Goal: Task Accomplishment & Management: Manage account settings

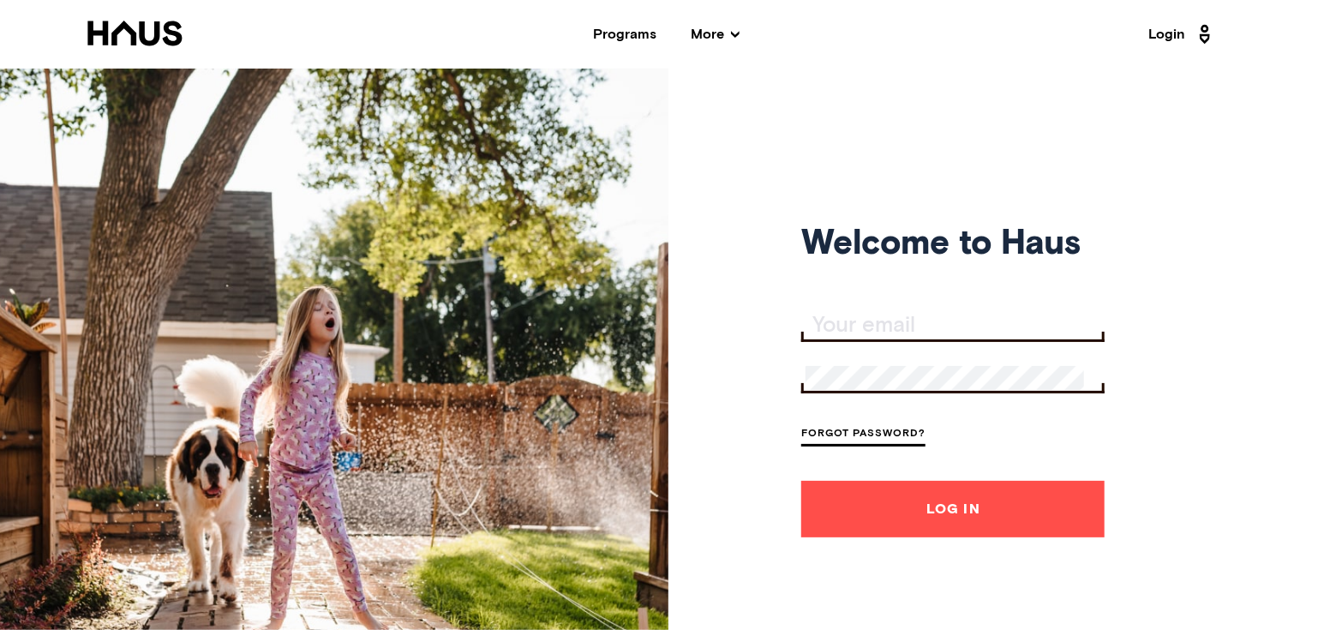
type input "[EMAIL_ADDRESS][DOMAIN_NAME]"
click at [936, 522] on button "Log In" at bounding box center [952, 509] width 303 height 57
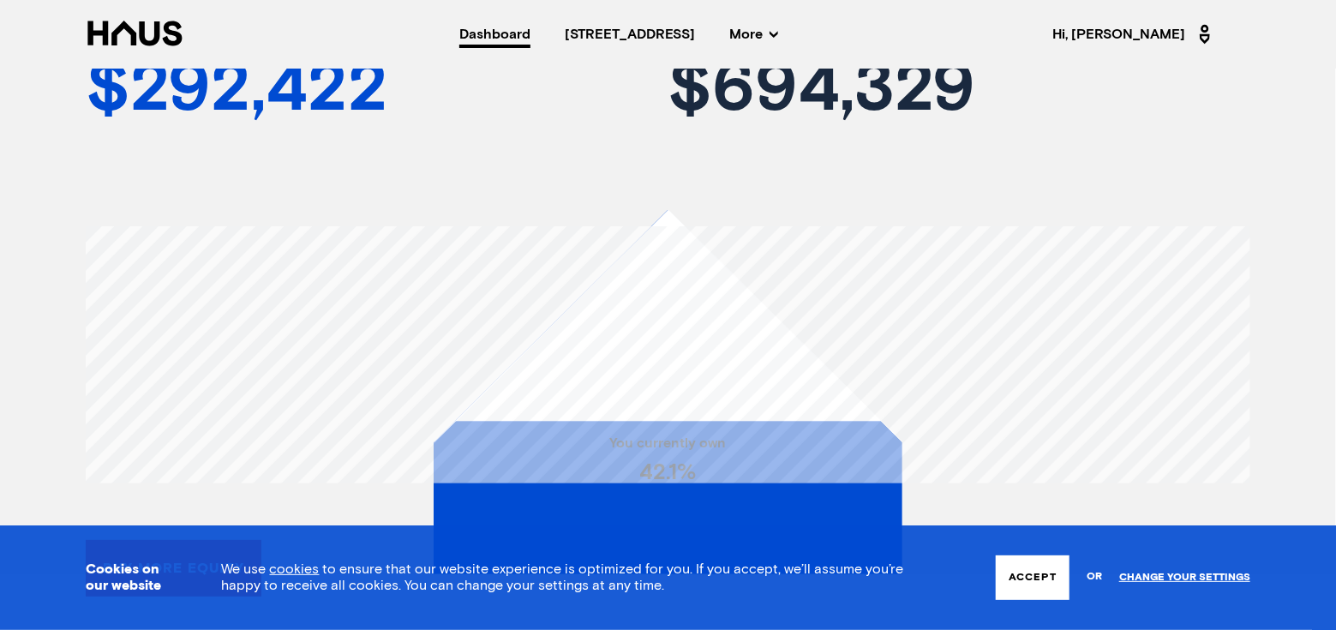
scroll to position [155, 0]
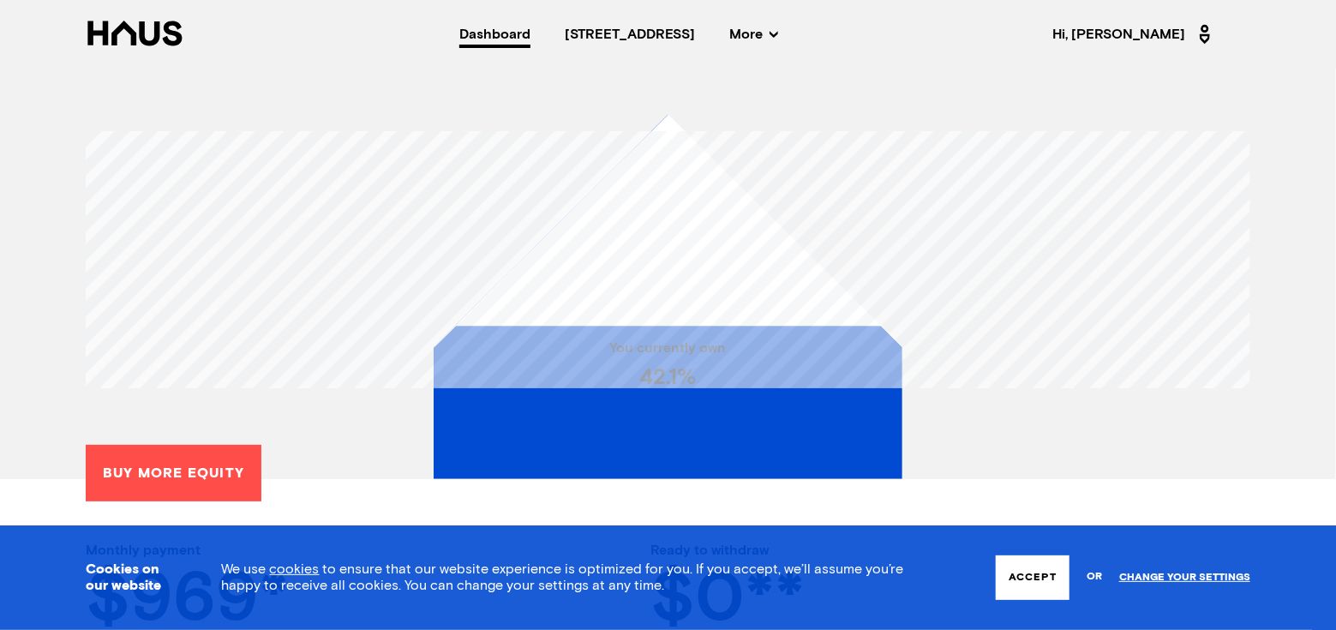
click at [1040, 581] on button "Accept" at bounding box center [1033, 577] width 74 height 45
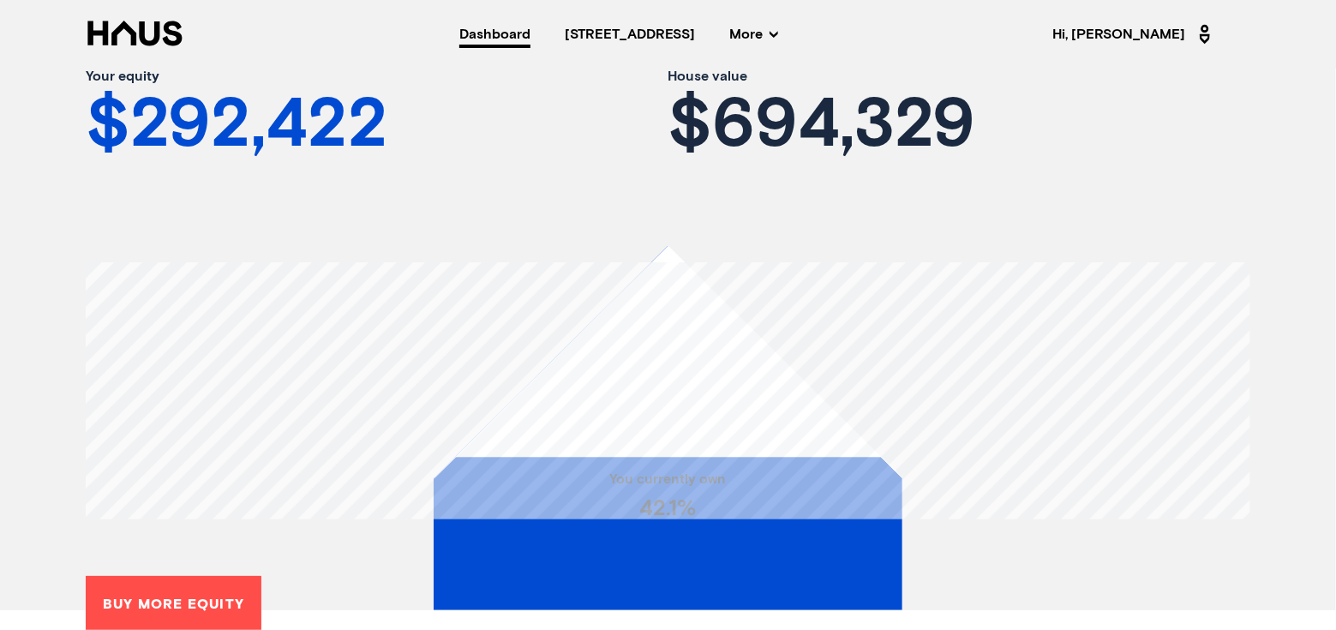
scroll to position [0, 0]
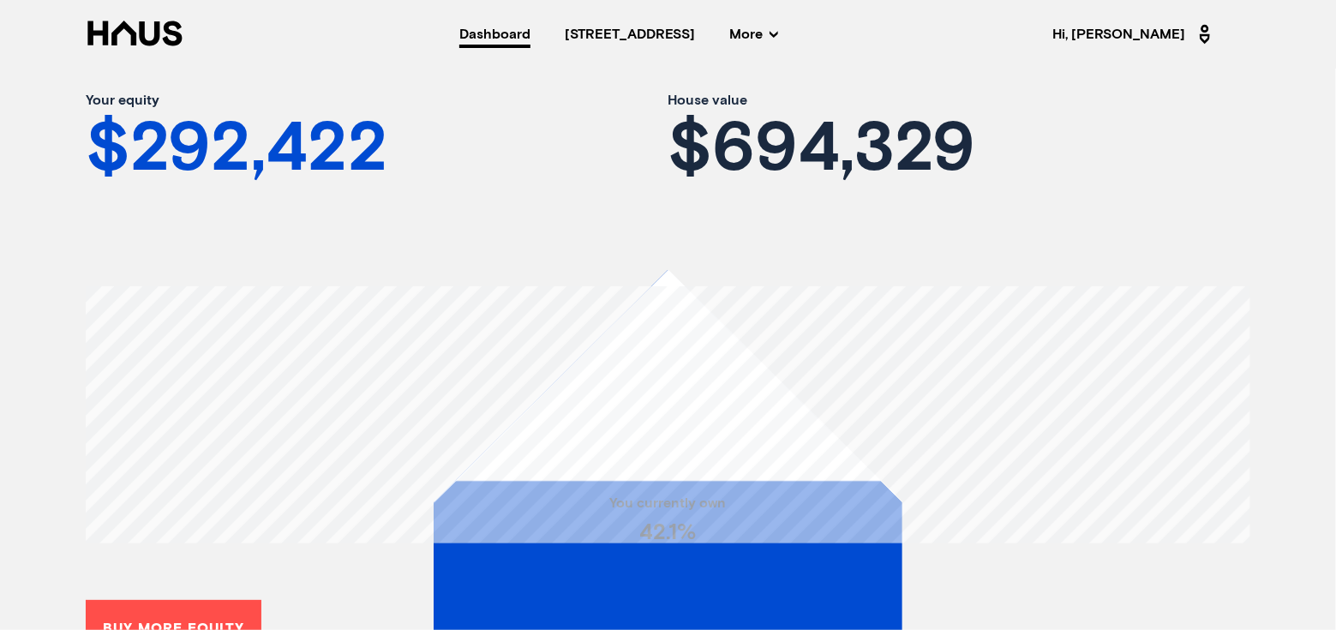
click at [1175, 27] on span "Hi, LYNN" at bounding box center [1134, 34] width 163 height 27
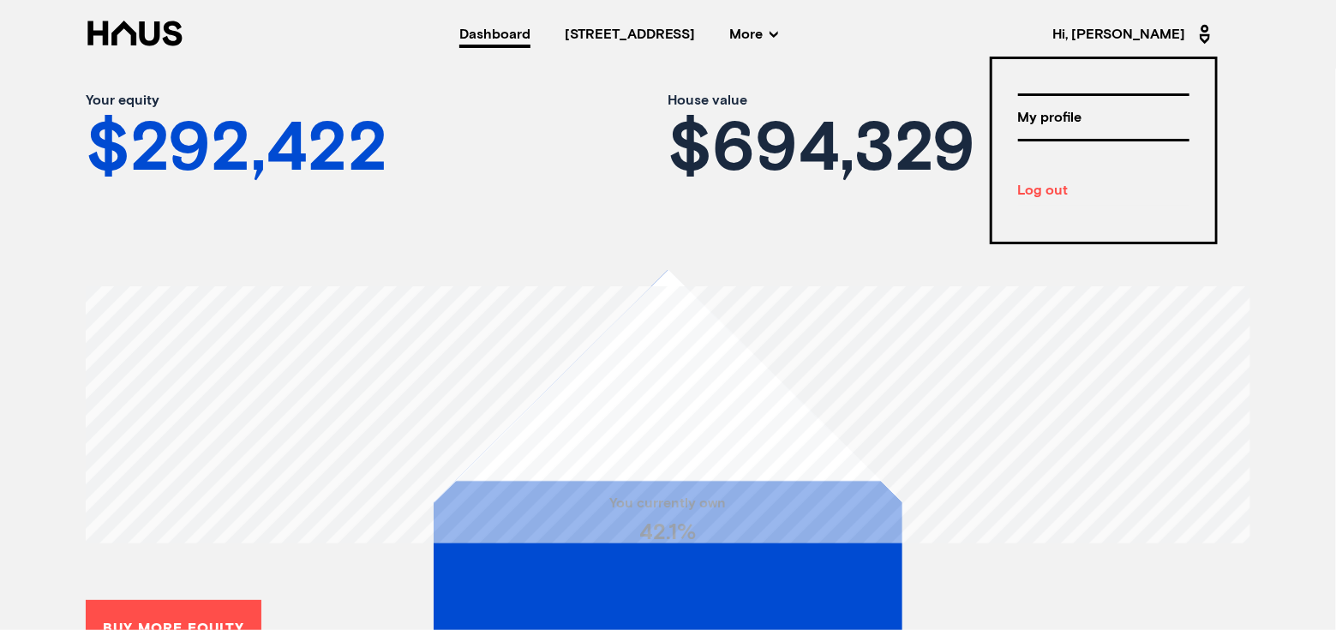
click at [1046, 189] on div "Log out" at bounding box center [1103, 191] width 171 height 30
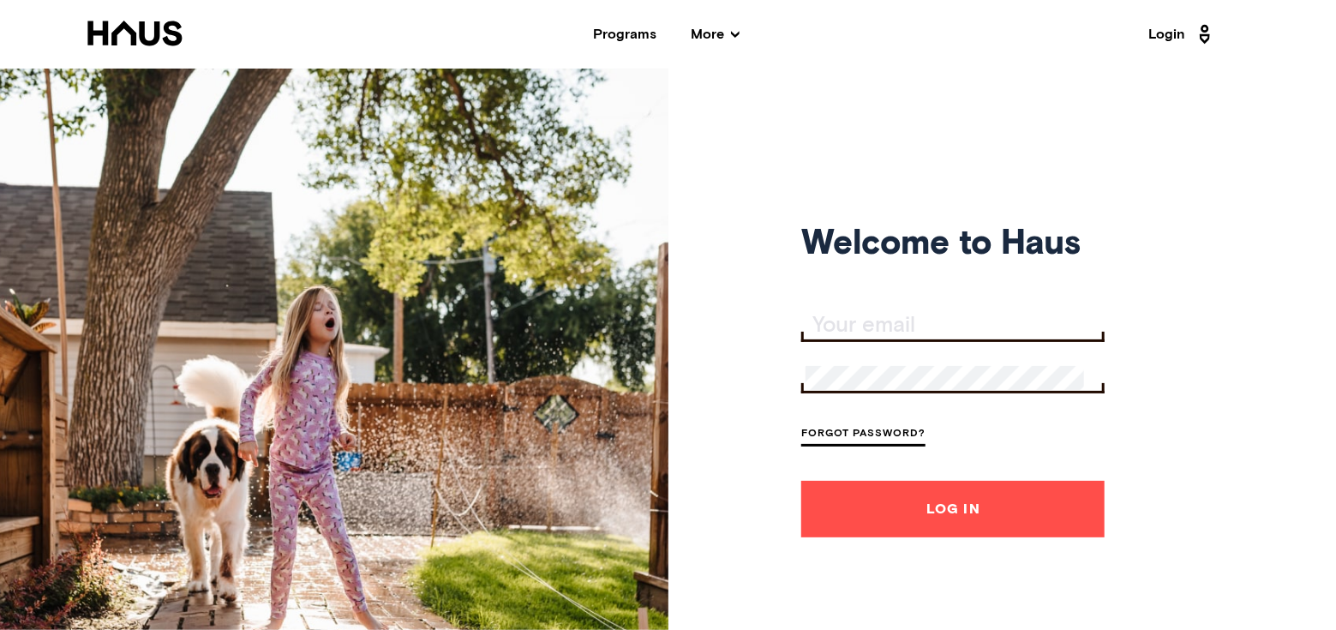
type input "[EMAIL_ADDRESS][DOMAIN_NAME]"
